Goal: Task Accomplishment & Management: Use online tool/utility

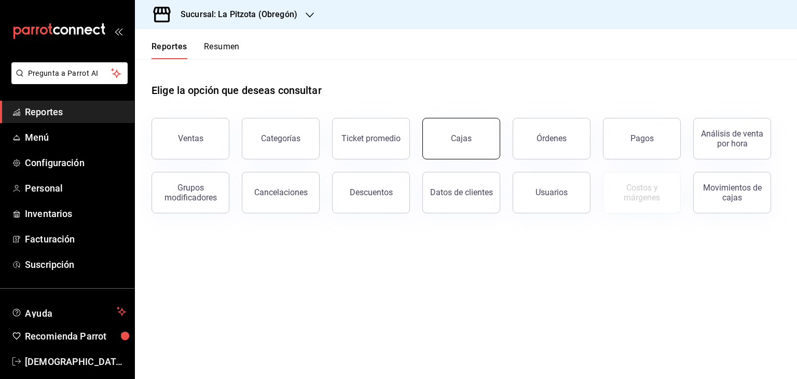
click at [454, 154] on link "Cajas" at bounding box center [461, 139] width 78 height 42
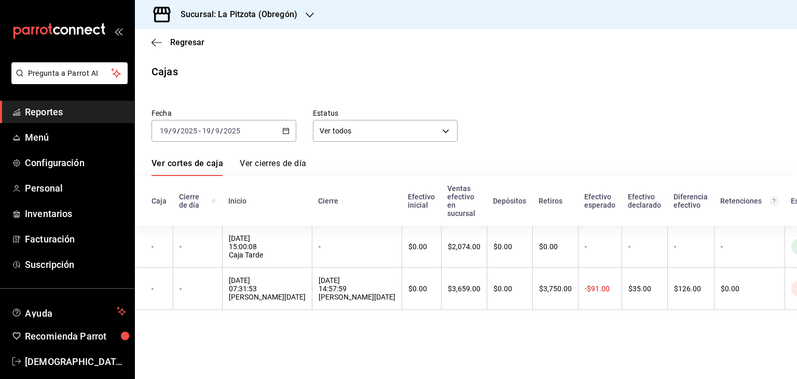
click at [291, 131] on div "[DATE] [DATE] - [DATE] [DATE]" at bounding box center [223, 131] width 145 height 22
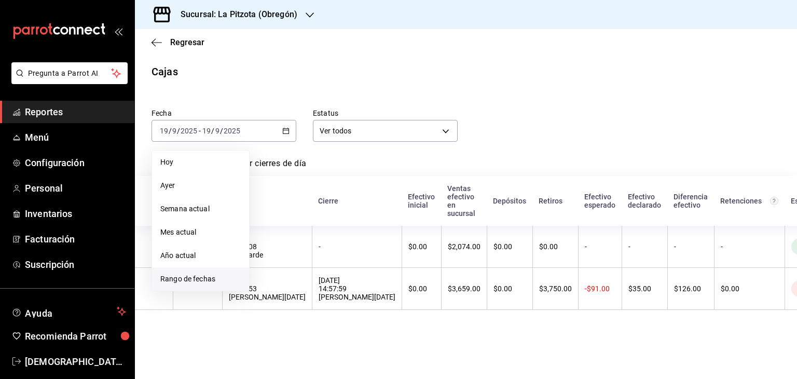
click at [183, 281] on span "Rango de fechas" at bounding box center [200, 278] width 80 height 11
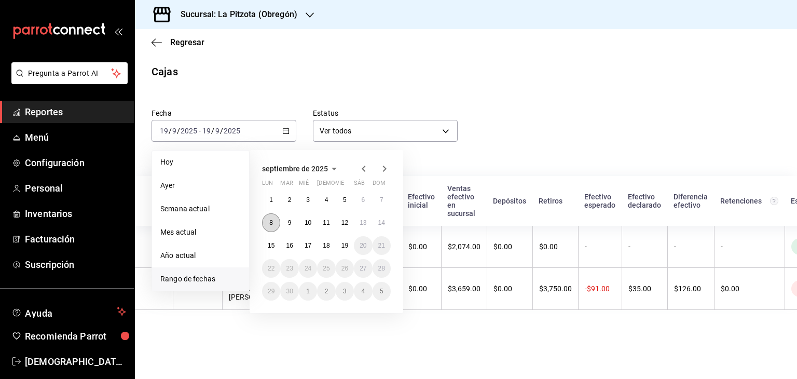
click at [277, 224] on button "8" at bounding box center [271, 222] width 18 height 19
click at [293, 222] on button "9" at bounding box center [289, 222] width 18 height 19
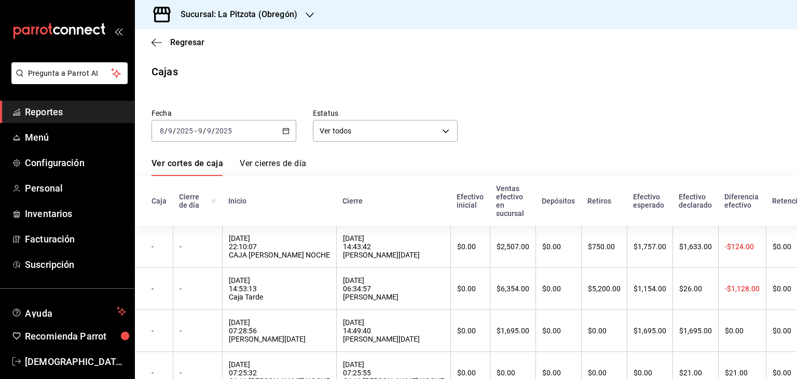
click at [569, 121] on div "Fecha [DATE] [DATE] - [DATE] [DATE] Estatus Ver todos ALL" at bounding box center [457, 117] width 645 height 50
click at [249, 164] on link "Ver cierres de día" at bounding box center [273, 167] width 66 height 18
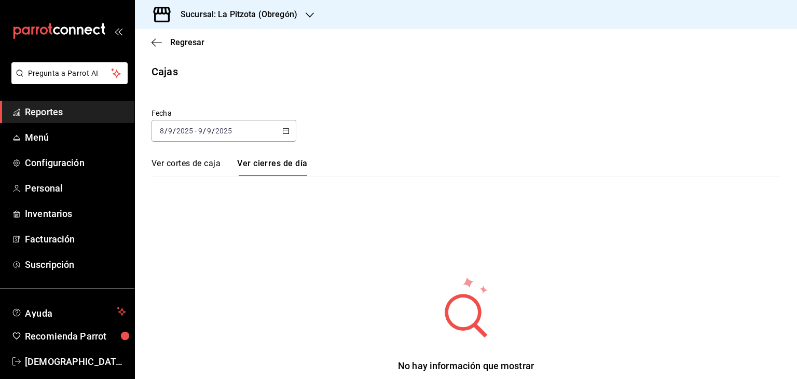
click at [180, 159] on link "Ver cortes de caja" at bounding box center [185, 167] width 69 height 18
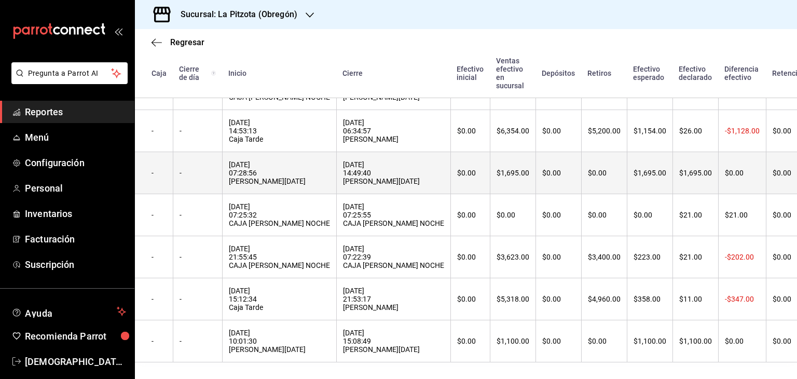
scroll to position [195, 0]
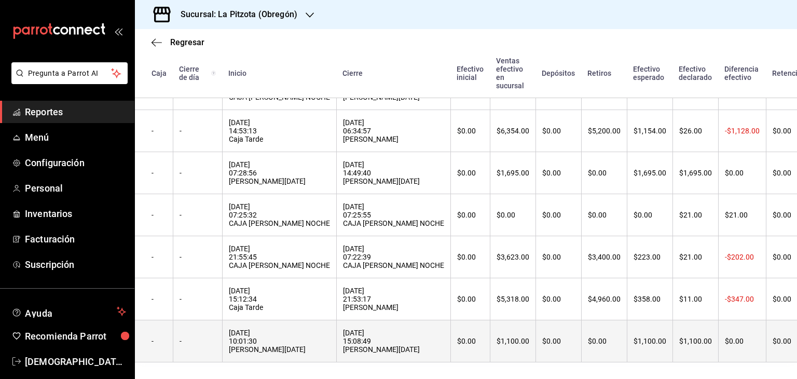
click at [349, 335] on div "[DATE] 15:08:49 [PERSON_NAME][DATE]" at bounding box center [393, 340] width 101 height 25
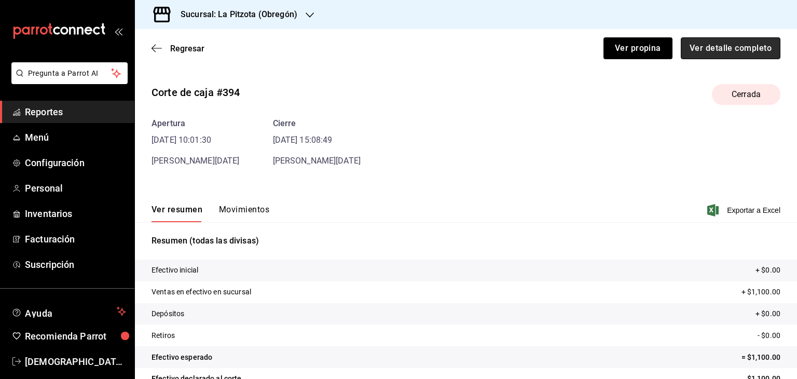
click at [710, 42] on button "Ver detalle completo" at bounding box center [731, 48] width 100 height 22
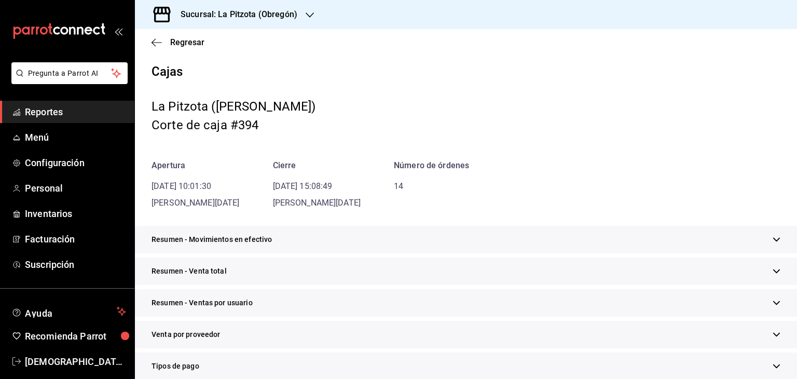
click at [175, 272] on span "Resumen - Venta total" at bounding box center [188, 271] width 75 height 11
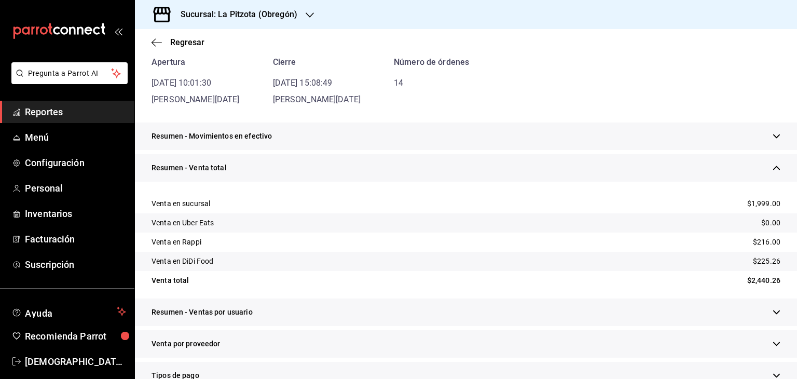
scroll to position [104, 0]
drag, startPoint x: 743, startPoint y: 200, endPoint x: 774, endPoint y: 200, distance: 30.6
click at [774, 200] on div "Venta en sucursal $1,999.00" at bounding box center [466, 203] width 662 height 19
click at [645, 212] on div "Venta en sucursal $1,999.00" at bounding box center [466, 203] width 662 height 19
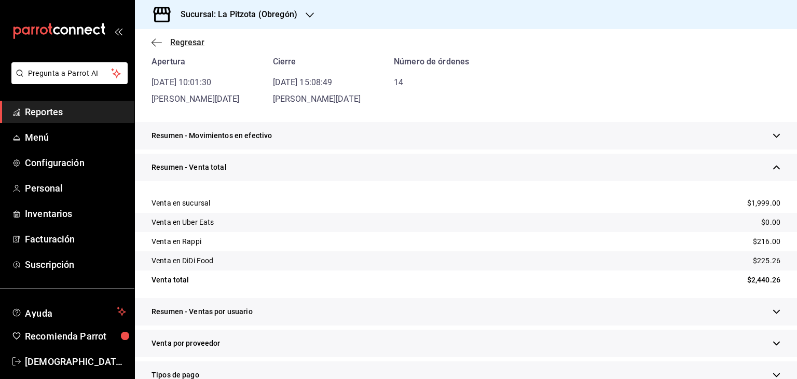
click at [159, 45] on icon "button" at bounding box center [156, 42] width 10 height 9
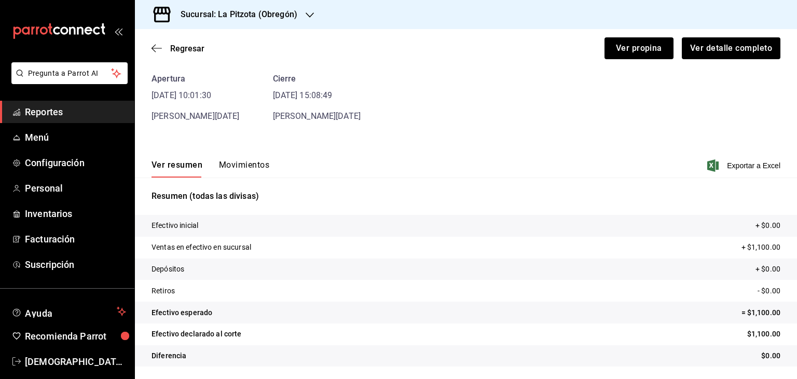
scroll to position [45, 0]
click at [159, 45] on icon "button" at bounding box center [156, 48] width 10 height 9
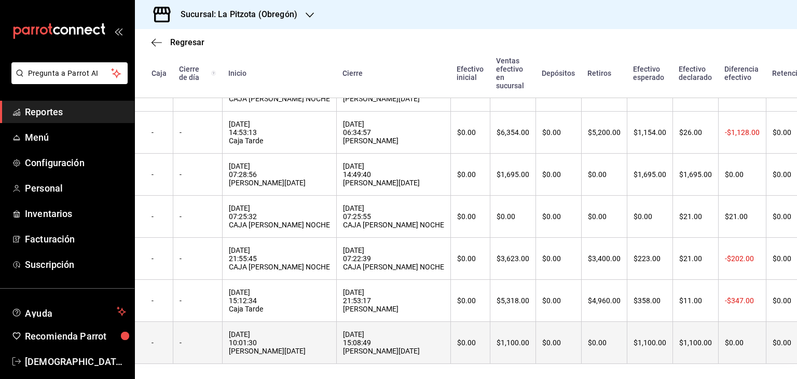
scroll to position [195, 0]
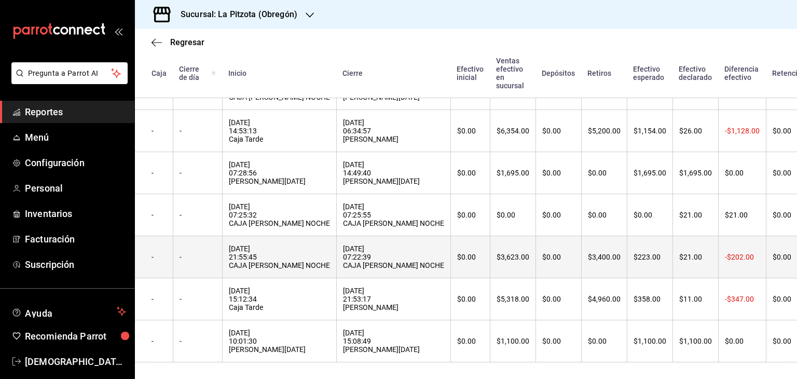
click at [264, 244] on div "[DATE] 21:55:45 CAJA [PERSON_NAME] NOCHE" at bounding box center [279, 256] width 101 height 25
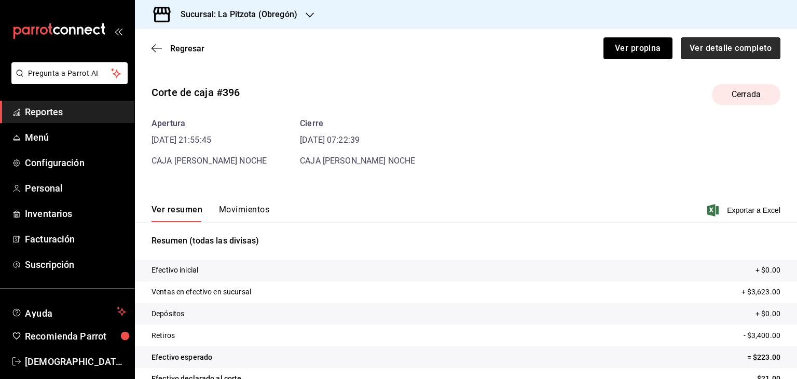
click at [710, 45] on button "Ver detalle completo" at bounding box center [731, 48] width 100 height 22
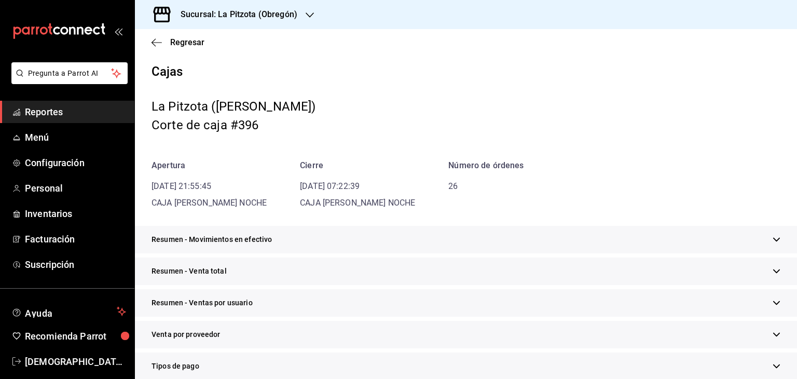
click at [205, 272] on span "Resumen - Venta total" at bounding box center [188, 271] width 75 height 11
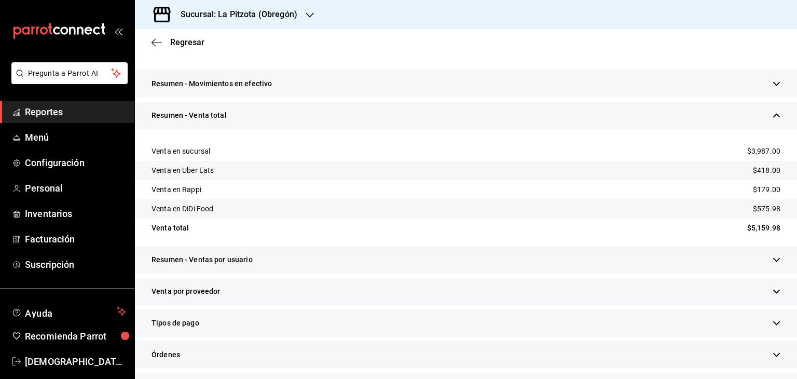
scroll to position [104, 0]
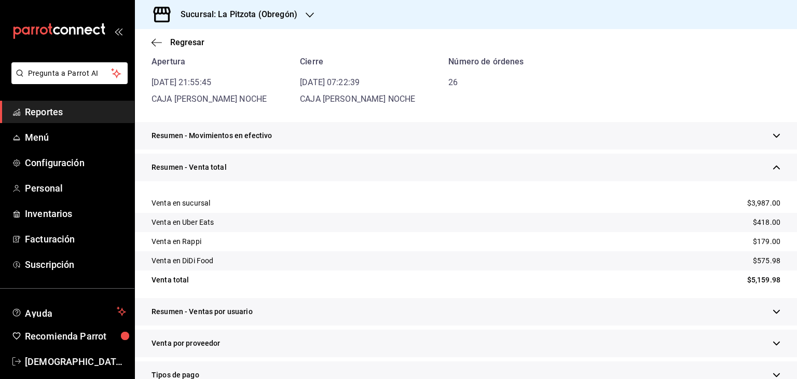
click at [228, 137] on span "Resumen - Movimientos en efectivo" at bounding box center [211, 135] width 120 height 11
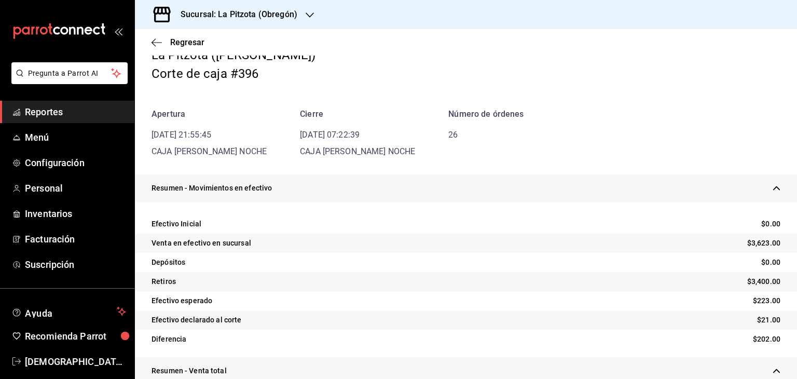
scroll to position [52, 0]
click at [150, 40] on div "Regresar" at bounding box center [466, 42] width 662 height 26
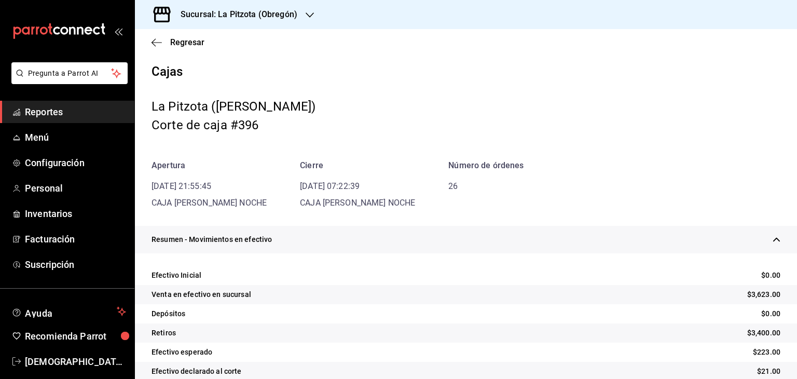
scroll to position [0, 0]
click at [160, 42] on icon "button" at bounding box center [156, 42] width 10 height 9
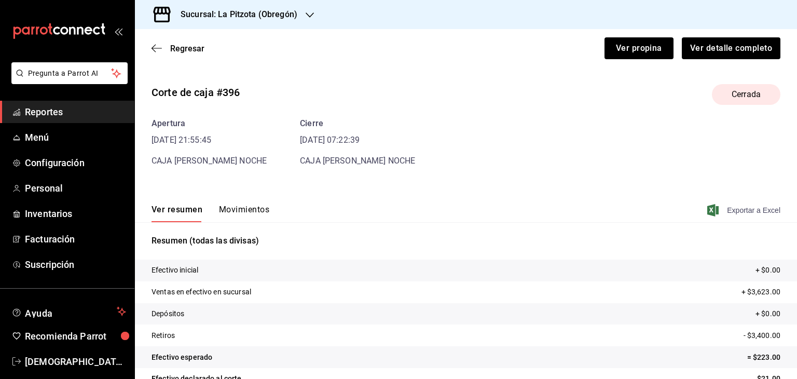
click at [730, 208] on span "Exportar a Excel" at bounding box center [744, 210] width 71 height 12
click at [154, 54] on div "Regresar Ver propina Ver detalle completo" at bounding box center [466, 48] width 662 height 38
click at [157, 46] on icon "button" at bounding box center [156, 48] width 10 height 9
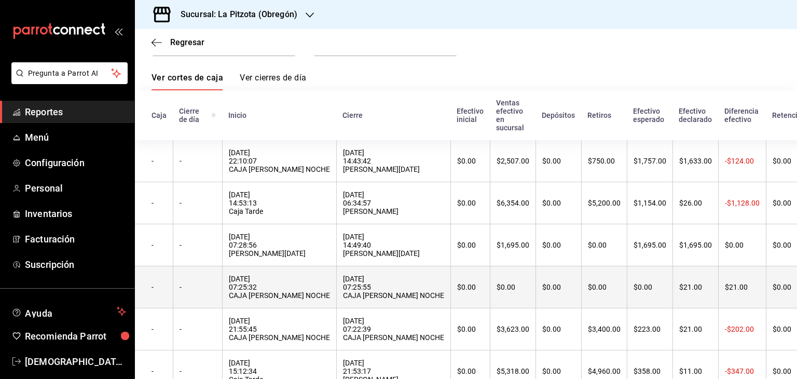
scroll to position [39, 0]
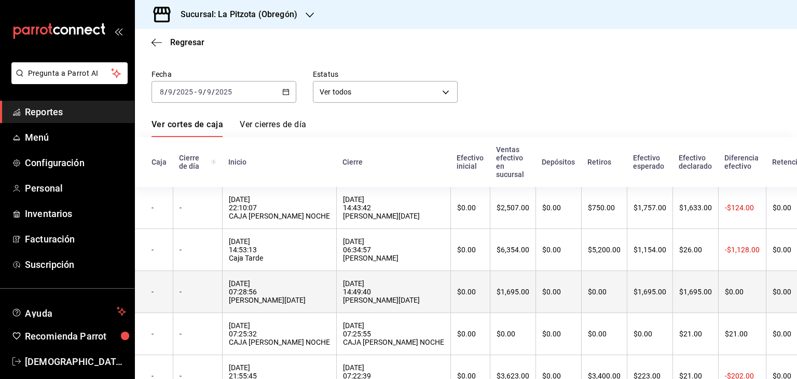
click at [241, 298] on div "[DATE] 07:28:56 [PERSON_NAME][DATE]" at bounding box center [279, 291] width 101 height 25
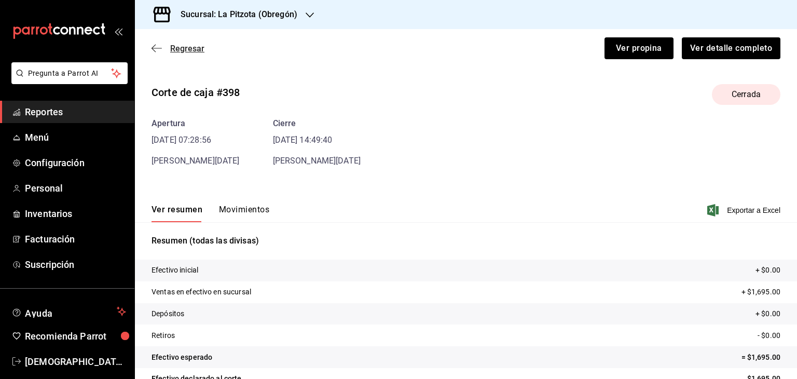
click at [155, 48] on icon "button" at bounding box center [156, 48] width 10 height 9
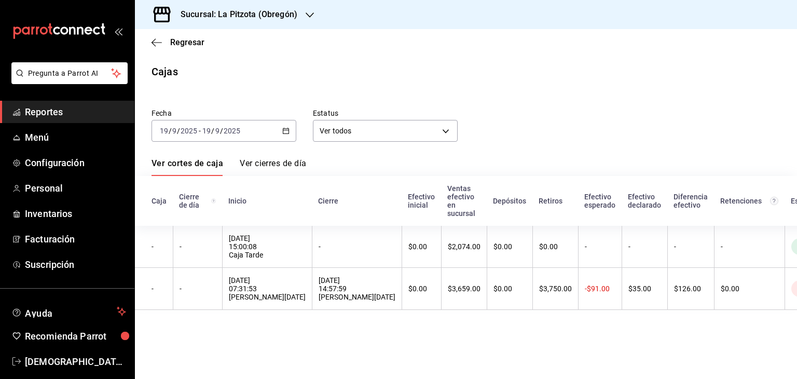
click at [183, 134] on input "2025" at bounding box center [189, 131] width 18 height 8
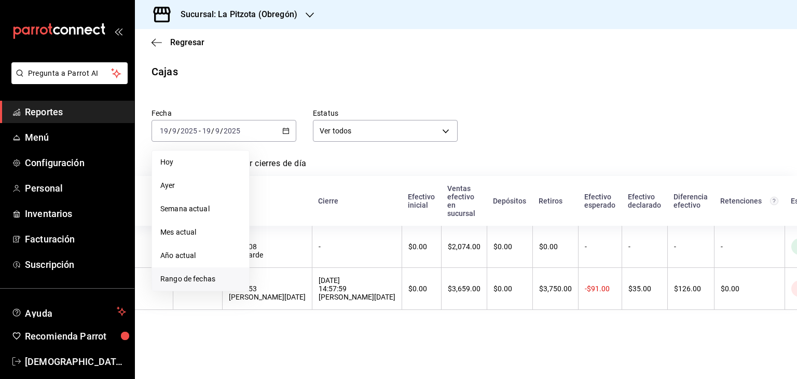
click at [193, 277] on span "Rango de fechas" at bounding box center [200, 278] width 80 height 11
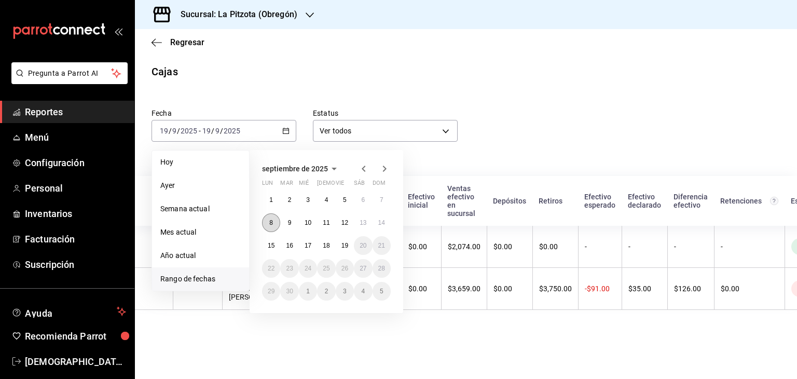
click at [273, 223] on button "8" at bounding box center [271, 222] width 18 height 19
click at [291, 222] on button "9" at bounding box center [289, 222] width 18 height 19
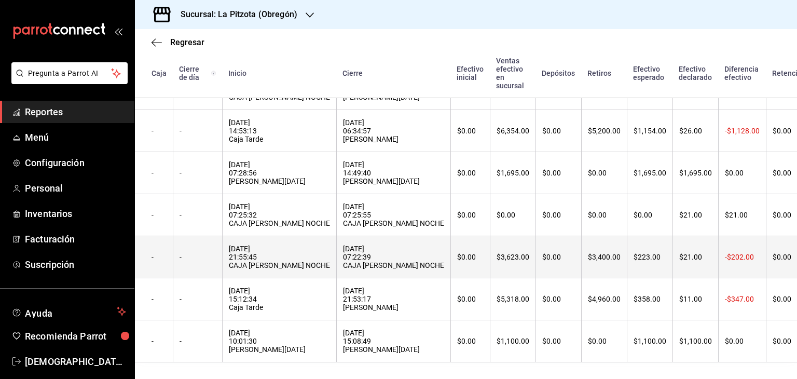
scroll to position [195, 0]
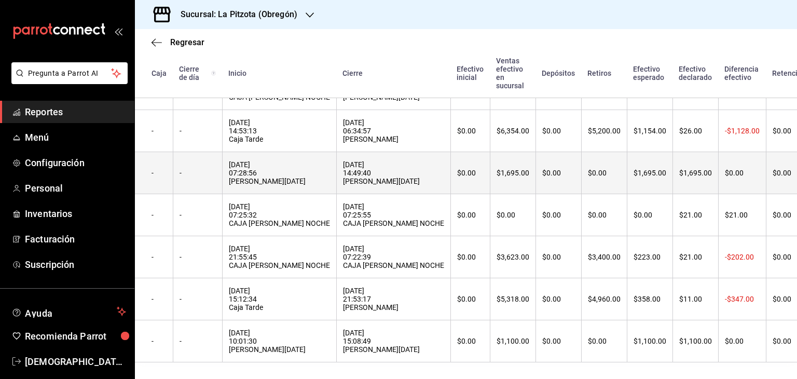
click at [269, 162] on div "[DATE] 07:28:56 [PERSON_NAME][DATE]" at bounding box center [279, 172] width 101 height 25
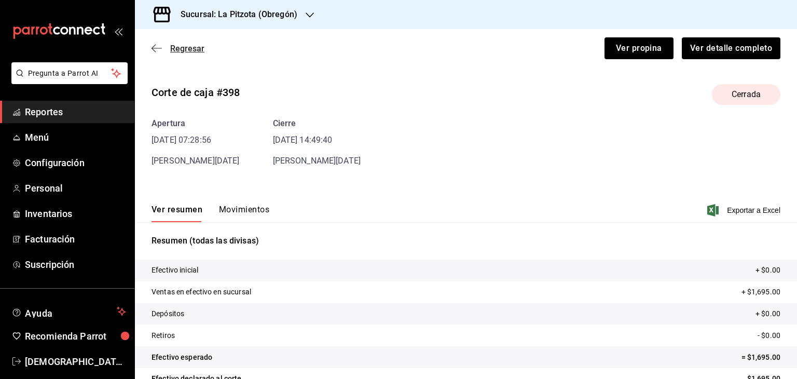
click at [159, 47] on icon "button" at bounding box center [156, 48] width 10 height 9
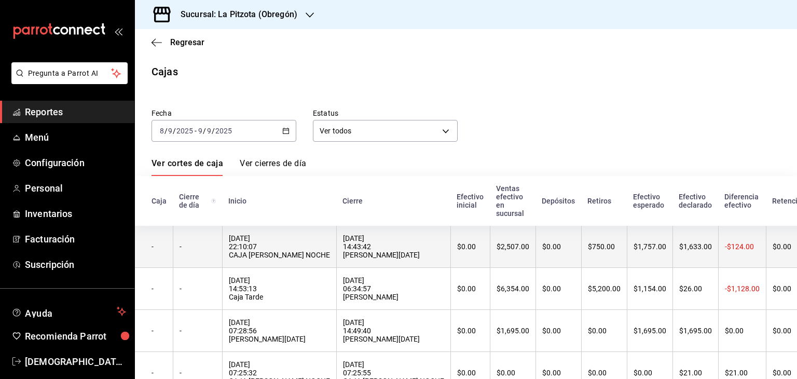
click at [346, 264] on th "[DATE] 14:43:42 [PERSON_NAME][DATE]" at bounding box center [393, 247] width 114 height 42
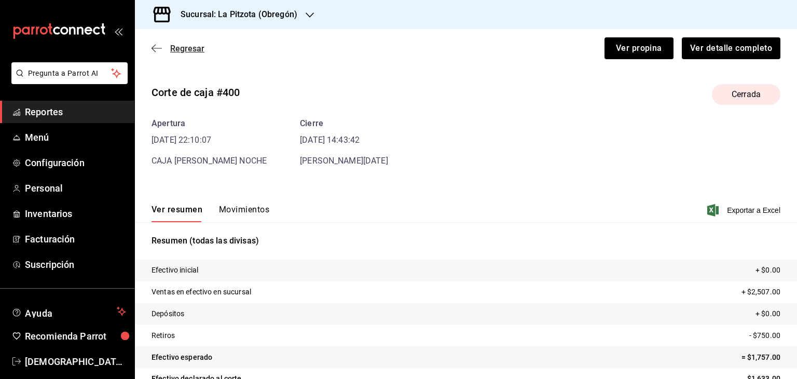
click at [156, 48] on icon "button" at bounding box center [156, 48] width 10 height 9
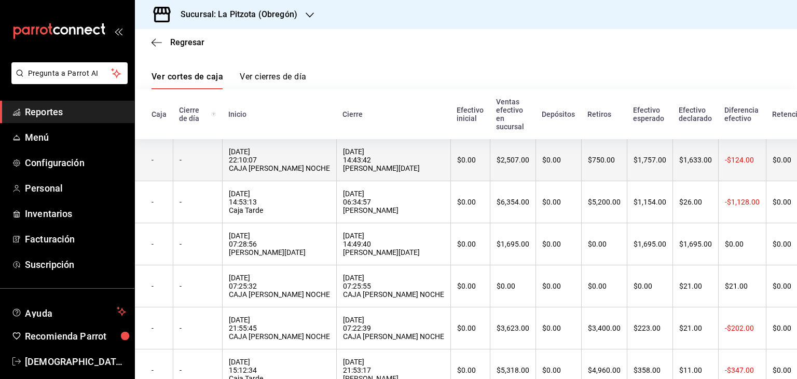
scroll to position [104, 0]
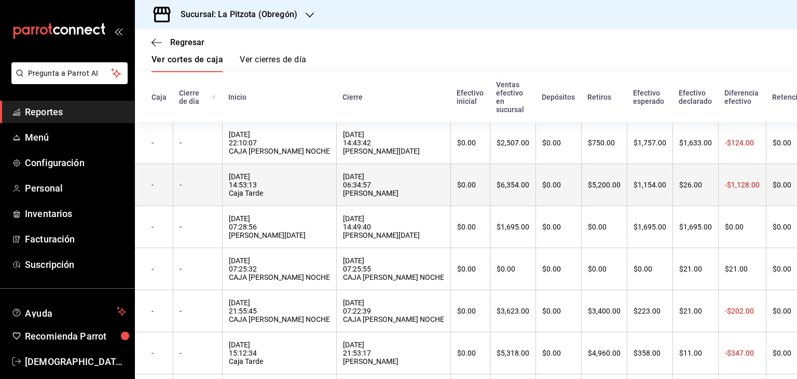
click at [267, 184] on div "[DATE] 14:53:13 Caja Tarde" at bounding box center [279, 184] width 101 height 25
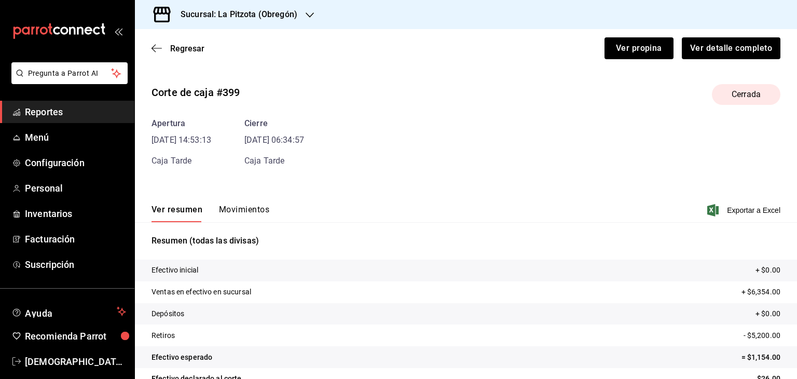
click at [731, 201] on div "Ver resumen Movimientos Exportar a Excel" at bounding box center [466, 207] width 662 height 30
click at [731, 207] on span "Exportar a Excel" at bounding box center [744, 210] width 71 height 12
click at [158, 47] on icon "button" at bounding box center [156, 48] width 10 height 9
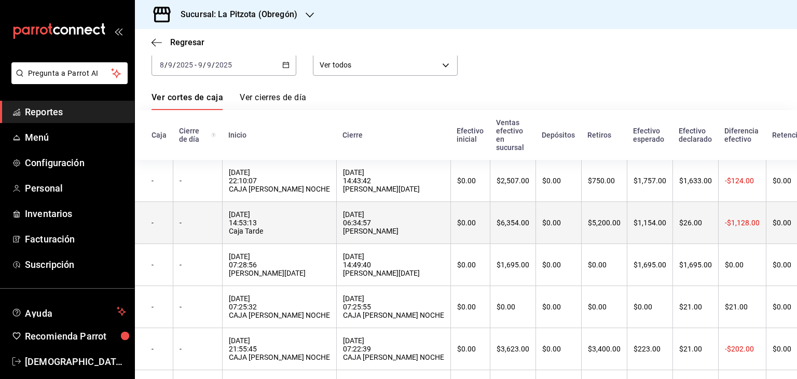
scroll to position [104, 0]
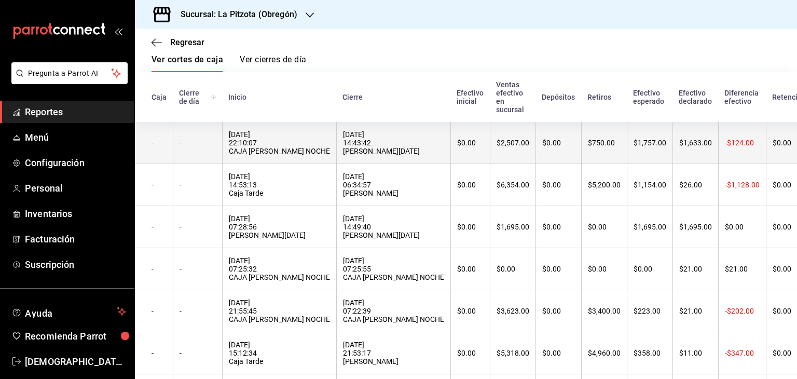
click at [297, 151] on div "[DATE] 22:10:07 CAJA [PERSON_NAME] NOCHE" at bounding box center [279, 142] width 101 height 25
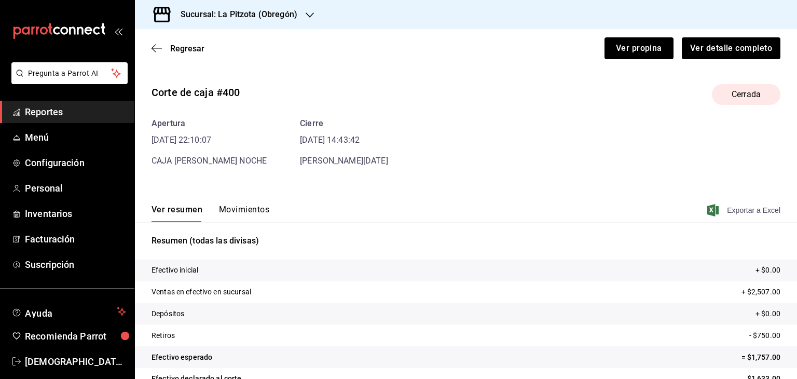
click at [740, 214] on span "Exportar a Excel" at bounding box center [744, 210] width 71 height 12
